Goal: Information Seeking & Learning: Learn about a topic

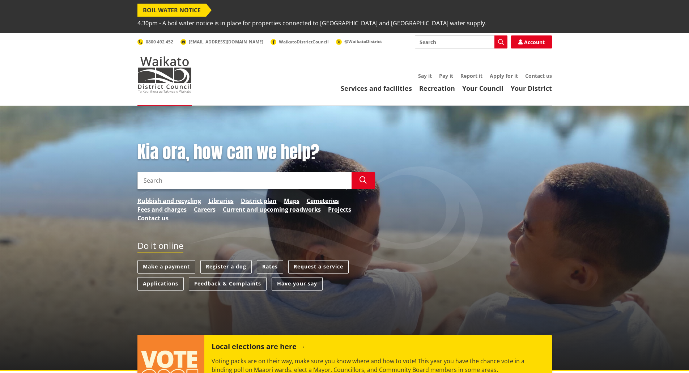
click at [261, 196] on link "District plan" at bounding box center [259, 200] width 36 height 9
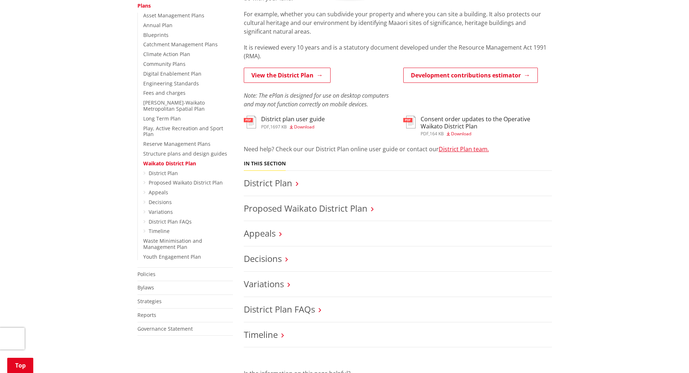
scroll to position [181, 0]
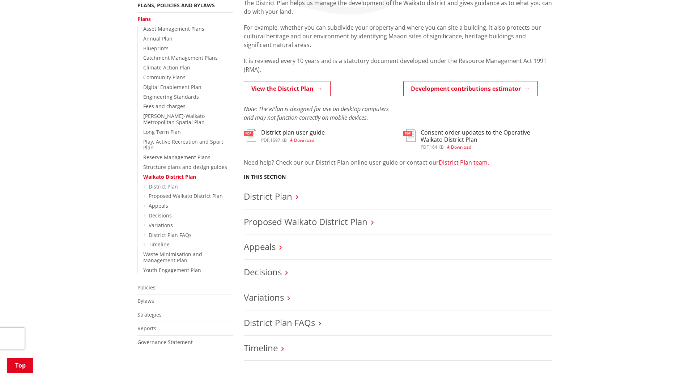
click at [262, 190] on link "District Plan" at bounding box center [268, 196] width 48 height 12
click at [270, 190] on link "District Plan" at bounding box center [268, 196] width 48 height 12
click at [277, 190] on link "District Plan" at bounding box center [268, 196] width 48 height 12
